Goal: Navigation & Orientation: Go to known website

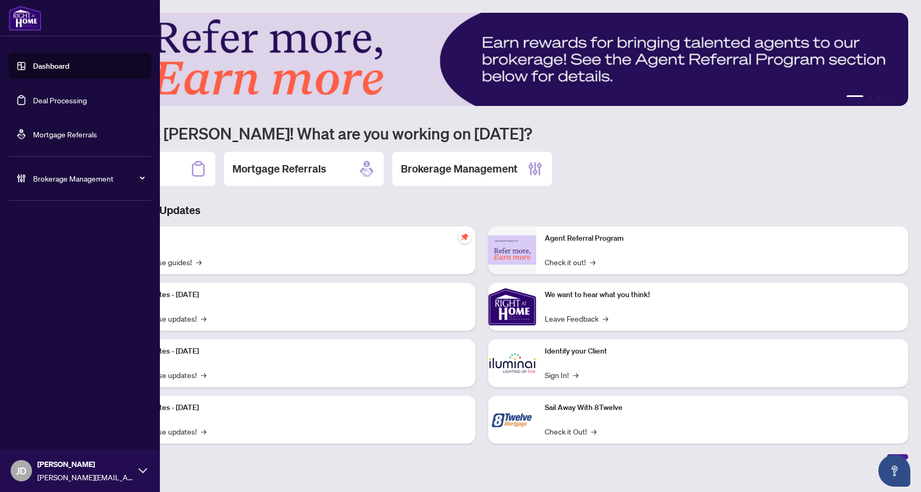
click at [95, 166] on div "Brokerage Management" at bounding box center [80, 179] width 143 height 26
click at [63, 257] on link "Manage Agents" at bounding box center [48, 255] width 53 height 10
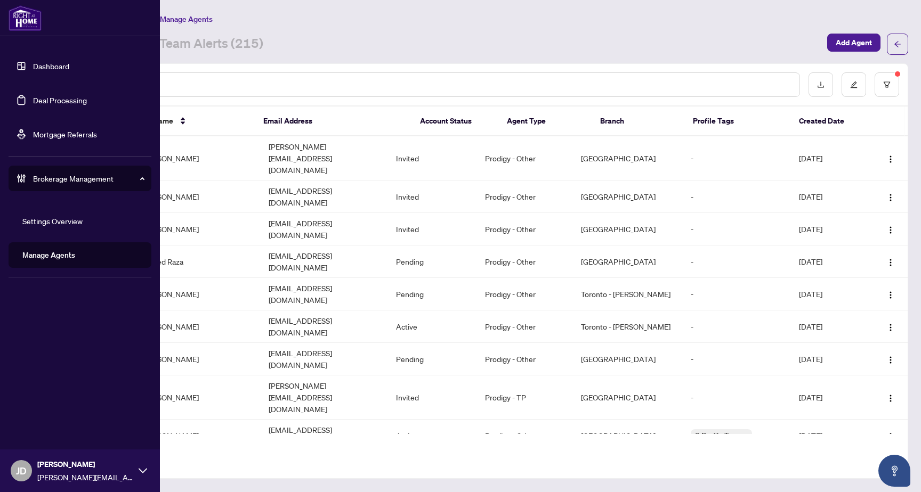
click at [73, 221] on link "Settings Overview" at bounding box center [52, 221] width 60 height 10
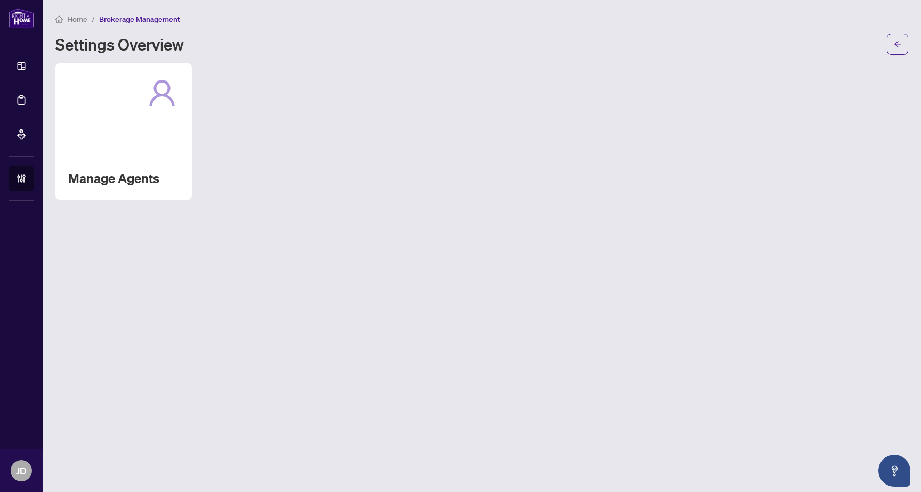
click at [671, 164] on div "Manage Agents" at bounding box center [481, 131] width 852 height 136
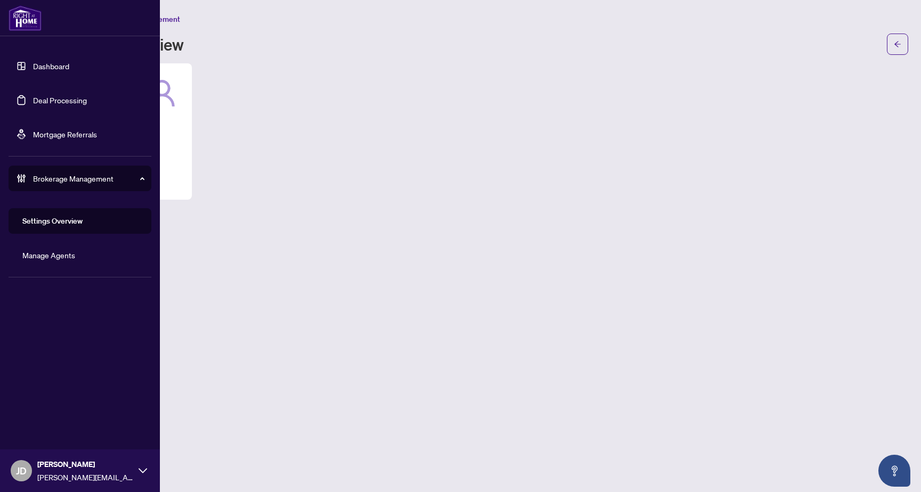
click at [55, 104] on link "Deal Processing" at bounding box center [60, 100] width 54 height 10
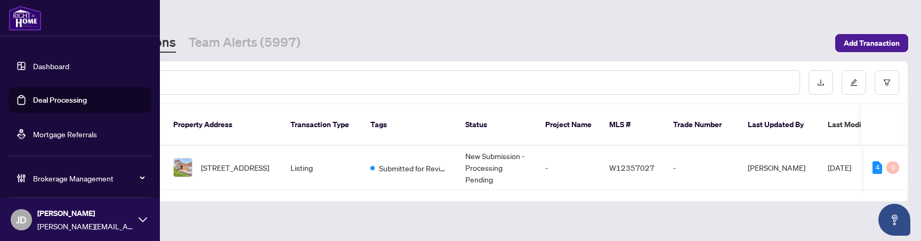
click at [134, 182] on span "Brokerage Management" at bounding box center [88, 179] width 111 height 12
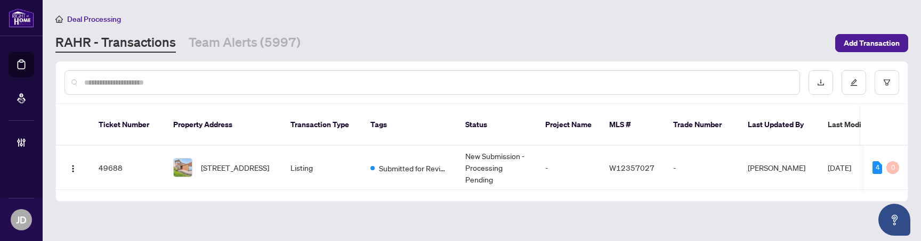
scroll to position [3, 0]
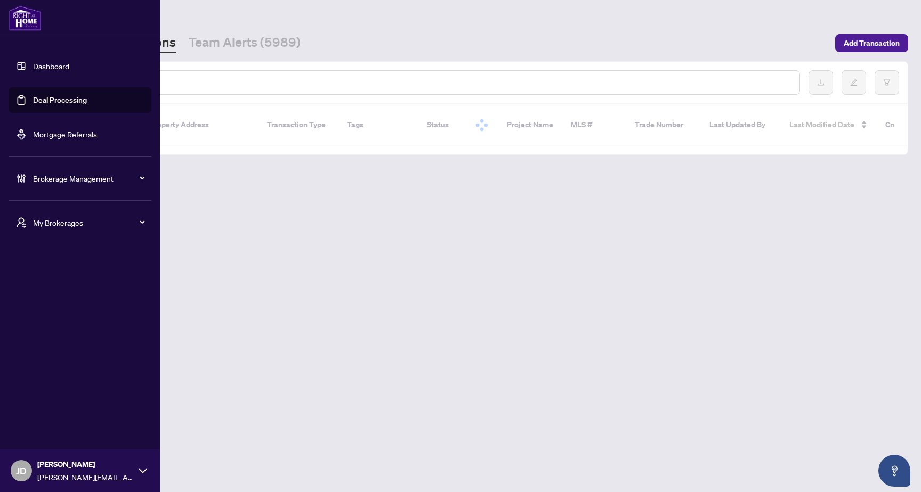
click at [111, 229] on div "My Brokerages" at bounding box center [80, 223] width 143 height 26
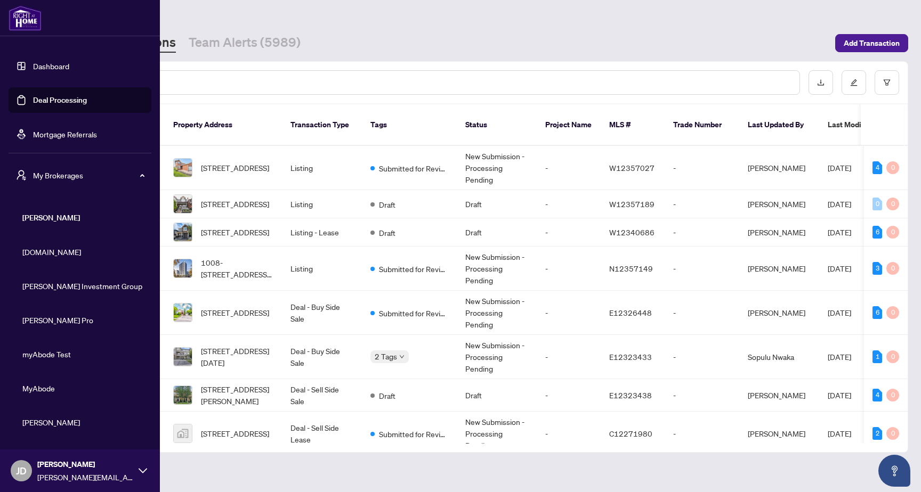
click at [54, 241] on span "Property.ca" at bounding box center [82, 252] width 121 height 12
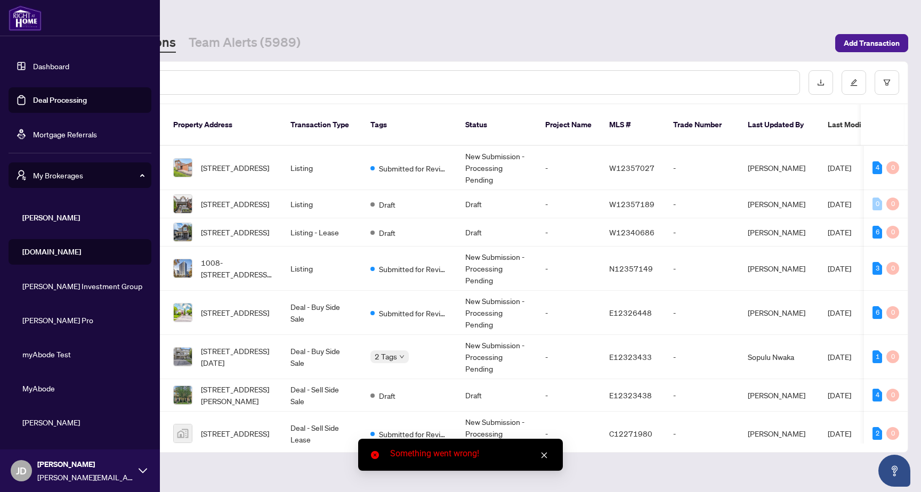
click at [58, 241] on li "Property.ca" at bounding box center [80, 252] width 143 height 26
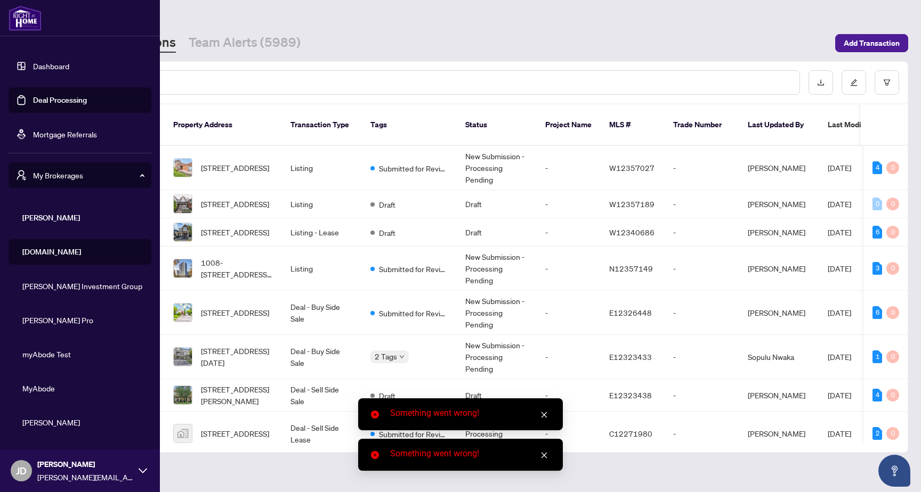
click at [58, 241] on span "RAHR Investment Group" at bounding box center [82, 286] width 121 height 12
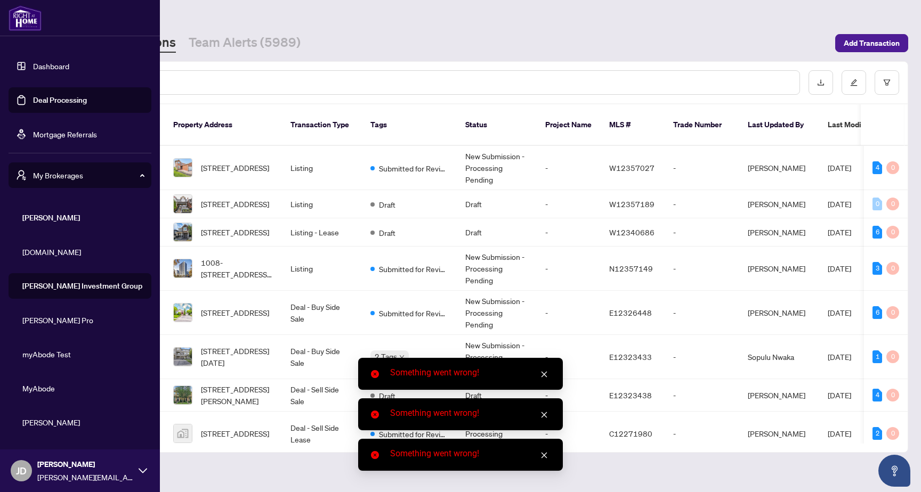
click at [46, 241] on li "RAHR Pro" at bounding box center [80, 320] width 143 height 26
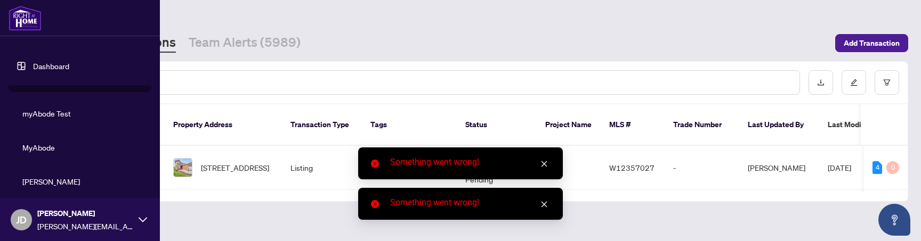
scroll to position [68, 0]
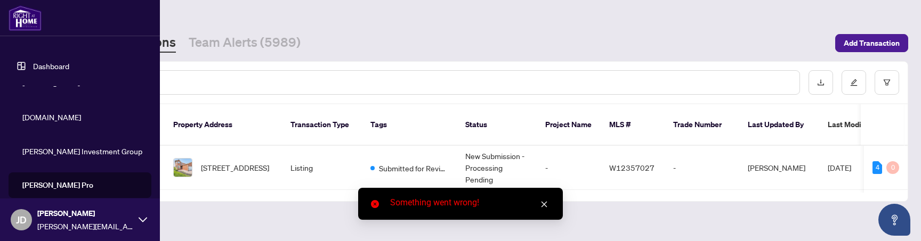
click at [48, 151] on span "RAHR Investment Group" at bounding box center [82, 151] width 121 height 12
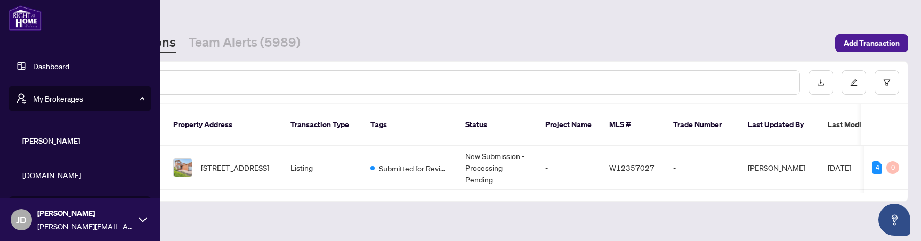
scroll to position [17, 0]
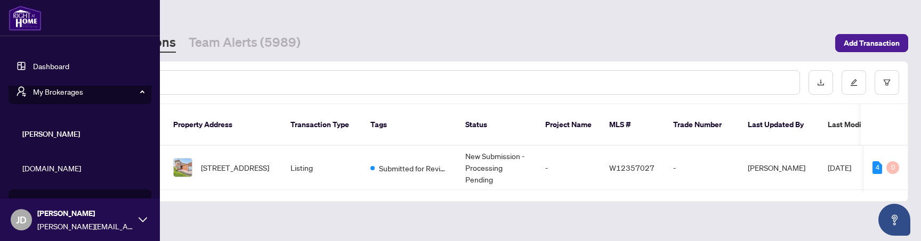
click at [40, 166] on span "Property.ca" at bounding box center [82, 169] width 121 height 12
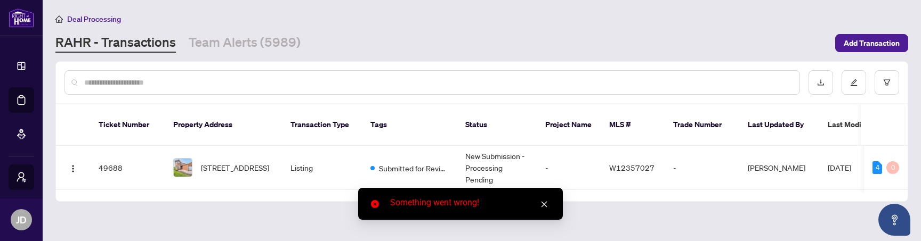
scroll to position [10, 0]
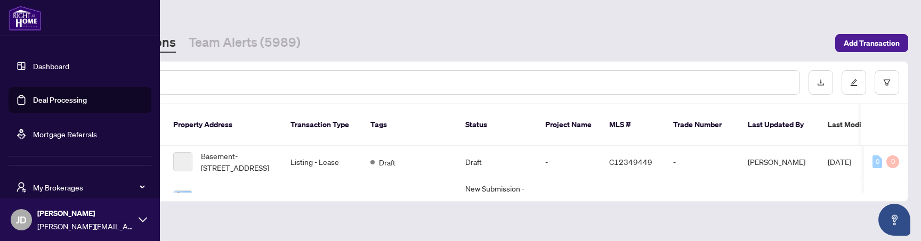
scroll to position [10, 0]
click at [92, 180] on span "My Brokerages" at bounding box center [88, 178] width 111 height 12
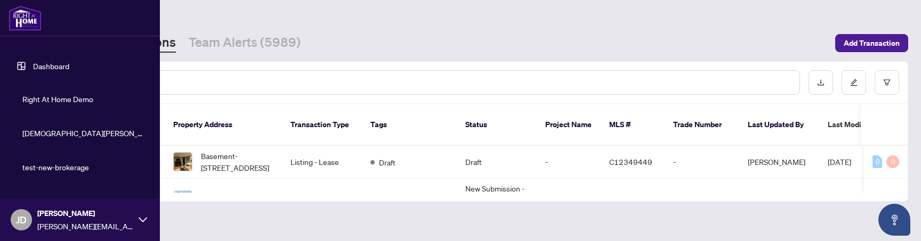
scroll to position [298, 0]
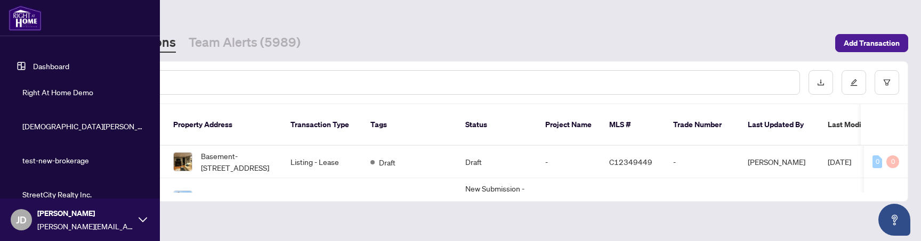
click at [44, 156] on span "test-new-brokerage" at bounding box center [82, 161] width 121 height 12
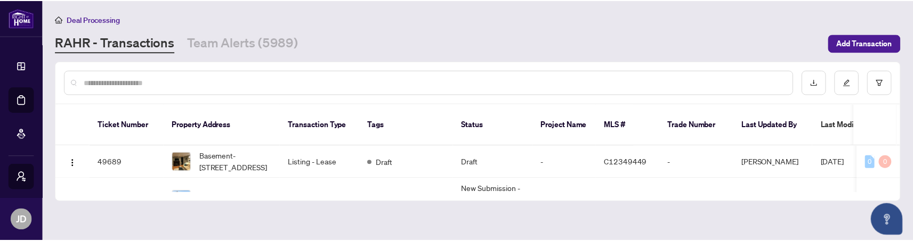
scroll to position [10, 0]
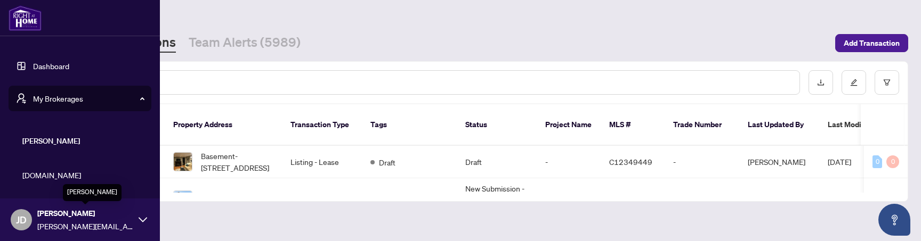
click at [94, 213] on span "Joshua Dunn" at bounding box center [85, 214] width 96 height 12
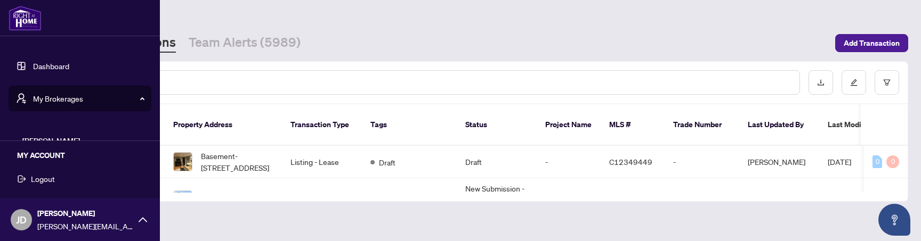
click at [55, 178] on button "Logout" at bounding box center [80, 179] width 143 height 18
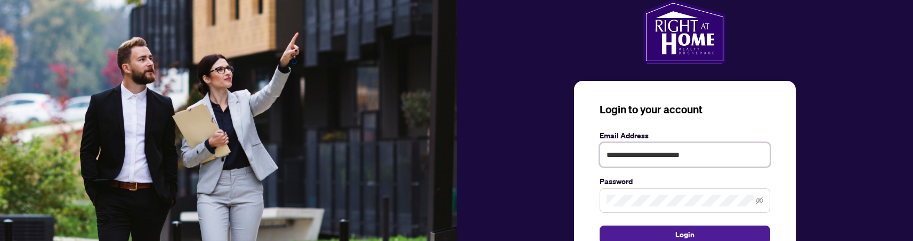
click at [718, 151] on input "**********" at bounding box center [684, 155] width 170 height 25
paste input "text"
type input "**********"
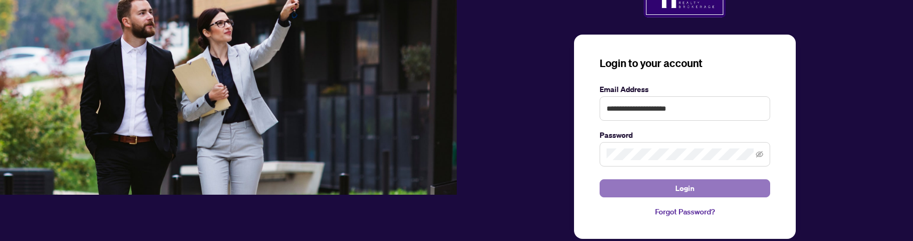
click at [683, 191] on span "Login" at bounding box center [684, 188] width 19 height 17
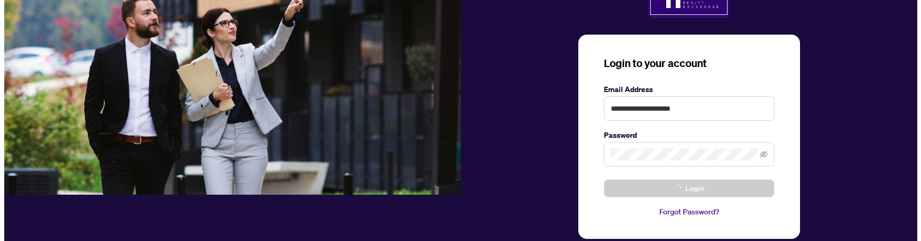
scroll to position [0, 0]
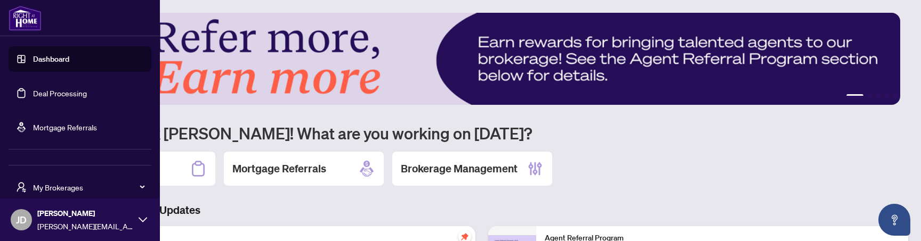
click at [97, 124] on link "Mortgage Referrals" at bounding box center [65, 128] width 64 height 10
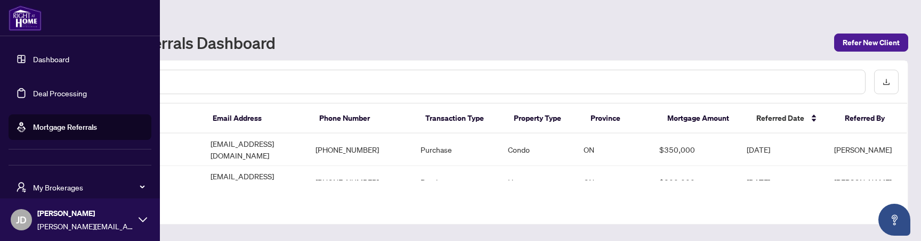
scroll to position [35, 0]
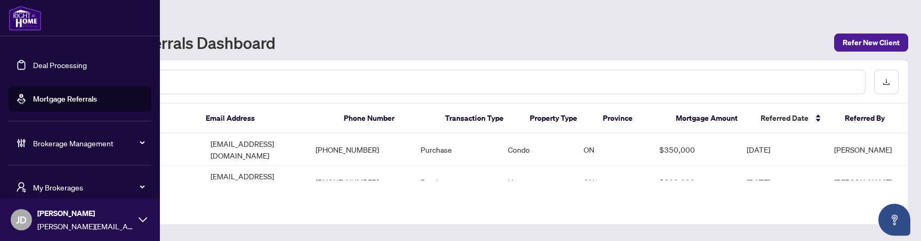
click at [66, 153] on div "Brokerage Management" at bounding box center [80, 144] width 143 height 26
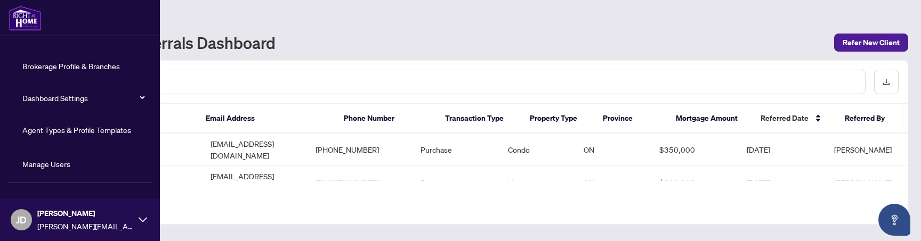
scroll to position [226, 0]
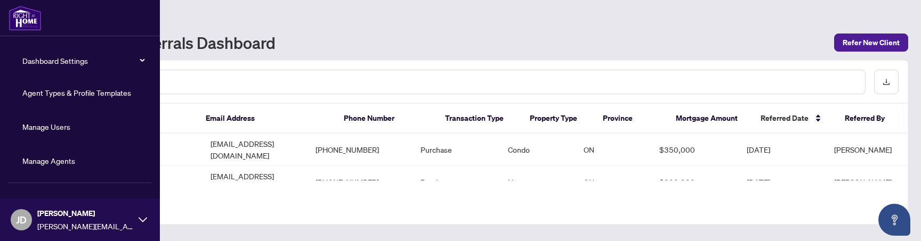
click at [91, 63] on span "Dashboard Settings" at bounding box center [82, 60] width 121 height 21
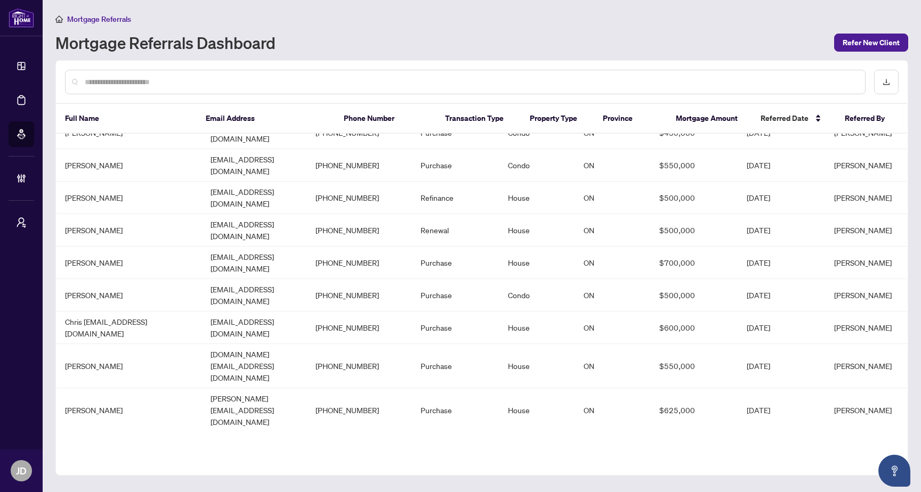
scroll to position [169, 0]
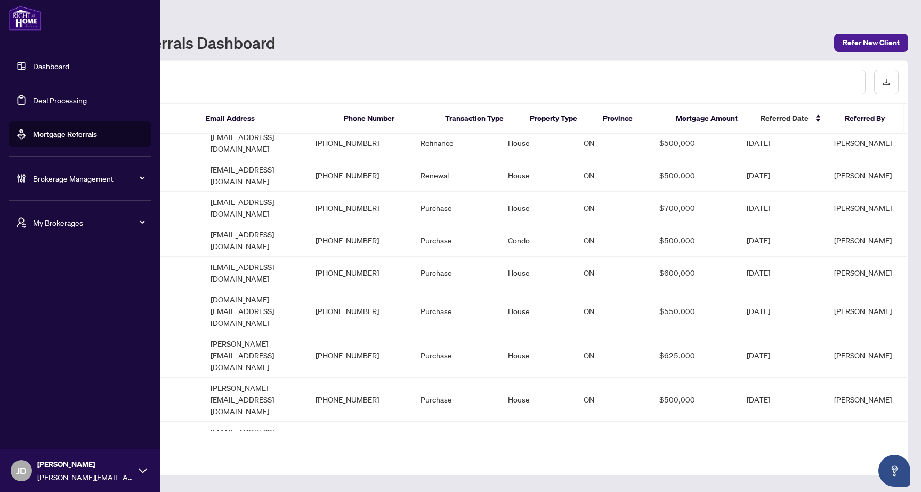
click at [66, 223] on span "My Brokerages" at bounding box center [88, 223] width 111 height 12
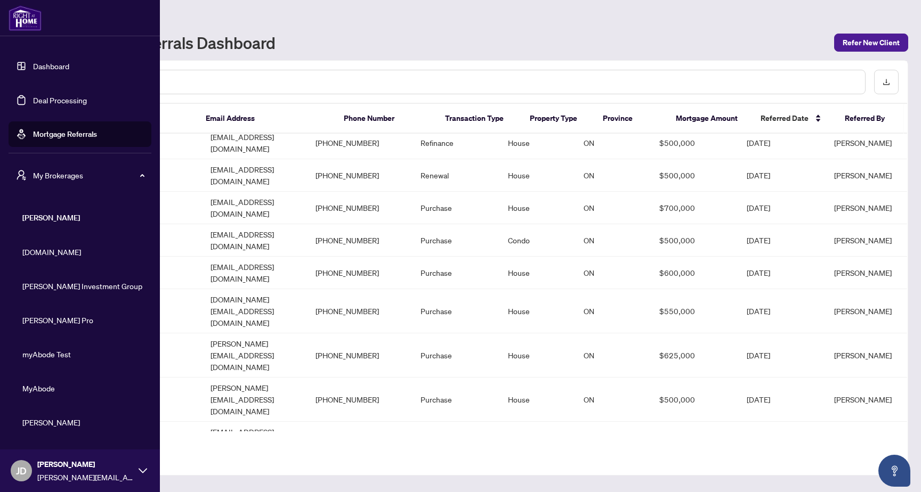
click at [48, 241] on span "Property.ca" at bounding box center [82, 252] width 121 height 12
